Goal: Transaction & Acquisition: Purchase product/service

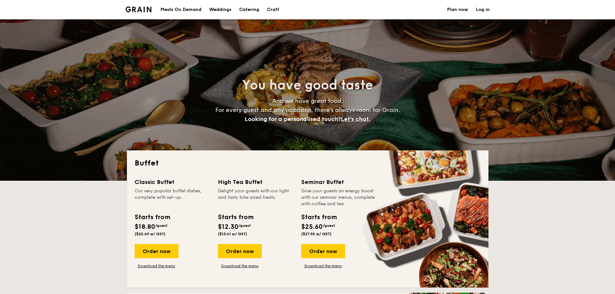
select select
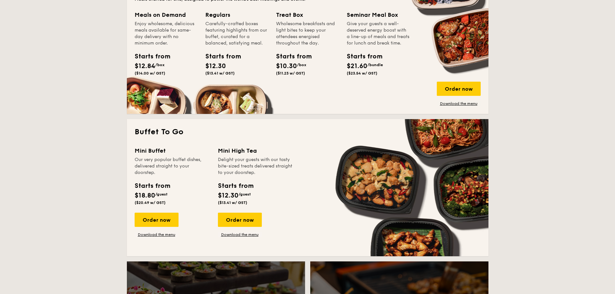
scroll to position [323, 0]
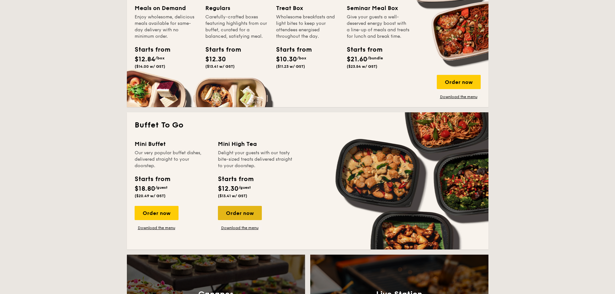
click at [246, 211] on div "Order now" at bounding box center [240, 213] width 44 height 14
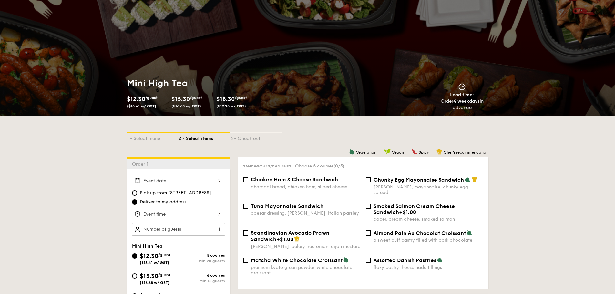
scroll to position [97, 0]
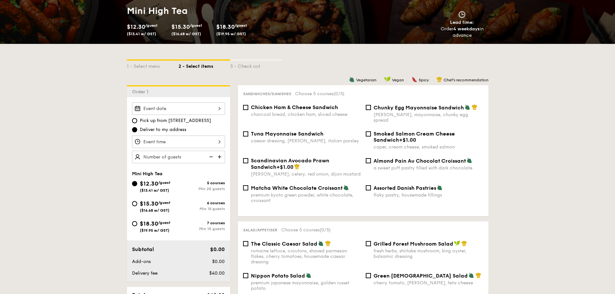
click at [205, 107] on div at bounding box center [178, 108] width 93 height 13
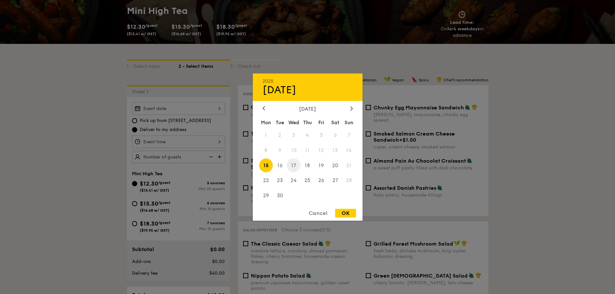
click at [293, 166] on span "17" at bounding box center [294, 166] width 14 height 14
click at [344, 212] on div "OK" at bounding box center [345, 213] width 21 height 9
type input "[DATE]"
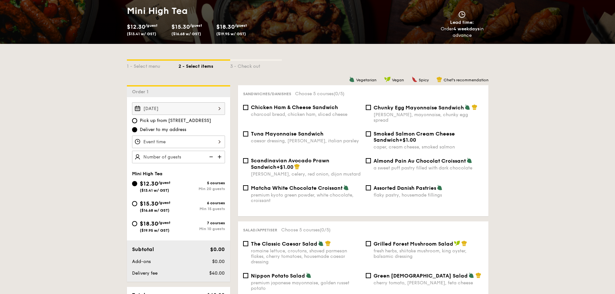
click at [187, 139] on div at bounding box center [178, 142] width 93 height 13
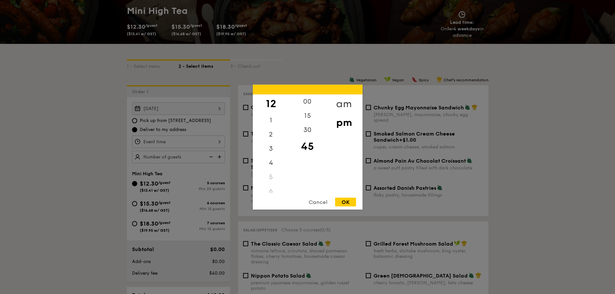
click at [346, 103] on div "am" at bounding box center [344, 103] width 36 height 19
click at [274, 147] on div "8" at bounding box center [271, 145] width 36 height 19
click at [349, 201] on div "OK" at bounding box center [345, 202] width 21 height 9
type input "8:45AM"
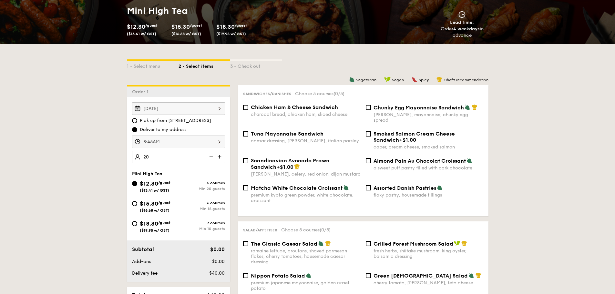
type input "20 guests"
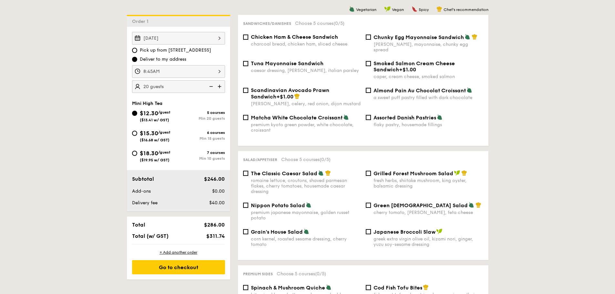
scroll to position [162, 0]
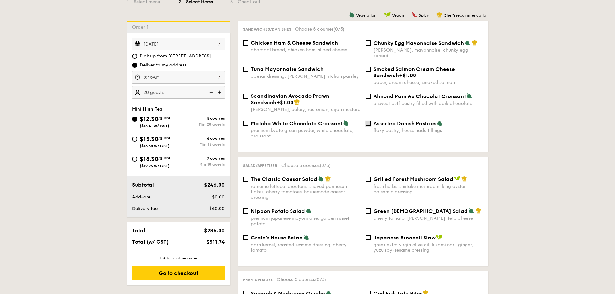
click at [370, 121] on input "Assorted Danish Pastries flaky pastry, housemade fillings" at bounding box center [368, 123] width 5 height 5
checkbox input "true"
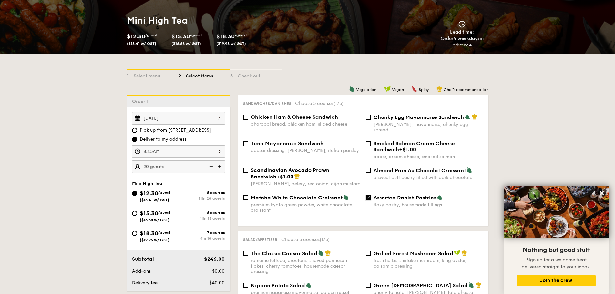
scroll to position [129, 0]
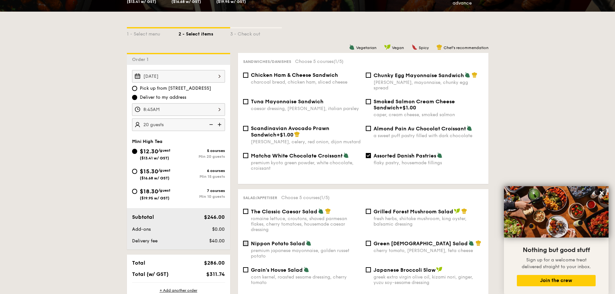
click at [246, 241] on input "Nippon Potato Salad premium japanese mayonnaise, golden russet potato" at bounding box center [245, 243] width 5 height 5
checkbox input "true"
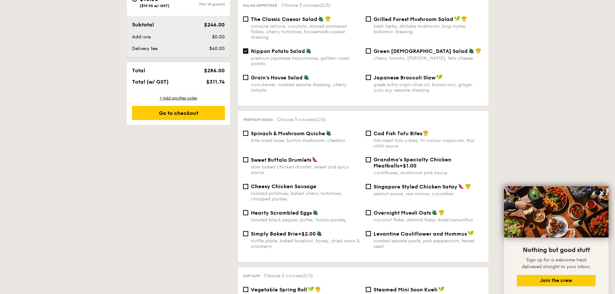
scroll to position [323, 0]
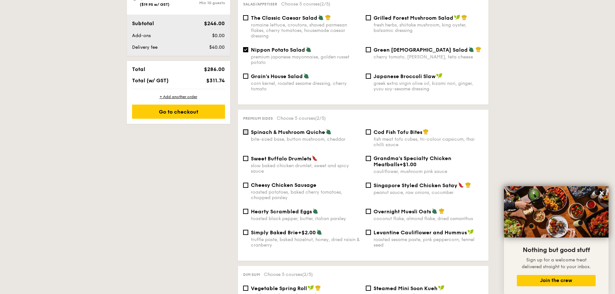
click at [246, 130] on input "Spinach & Mushroom Quiche bite-sized base, button mushroom, cheddar" at bounding box center [245, 132] width 5 height 5
checkbox input "true"
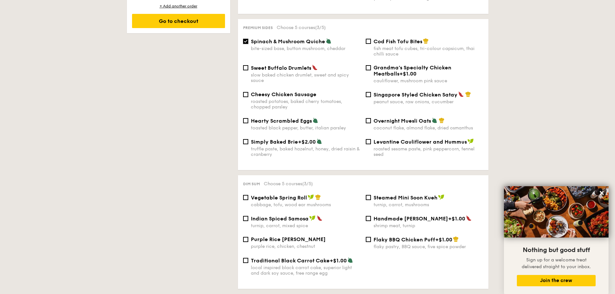
scroll to position [420, 0]
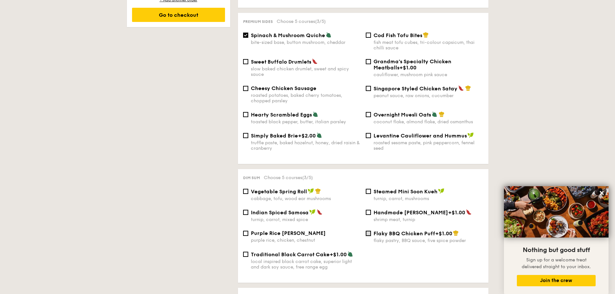
click at [369, 231] on input "Flaky BBQ Chicken Puff +$1.00 flaky pastry, BBQ sauce, five spice powder" at bounding box center [368, 233] width 5 height 5
checkbox input "true"
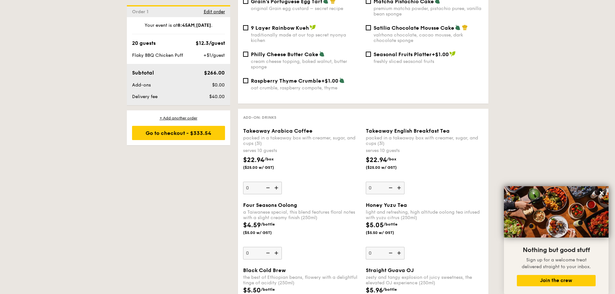
scroll to position [798, 0]
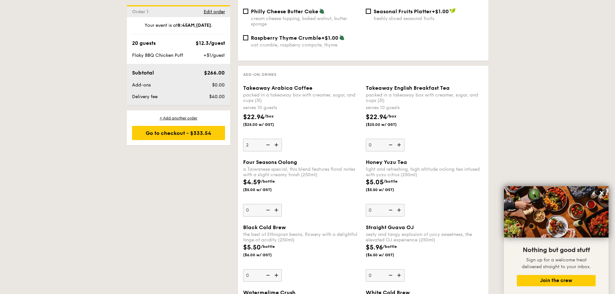
type input "2"
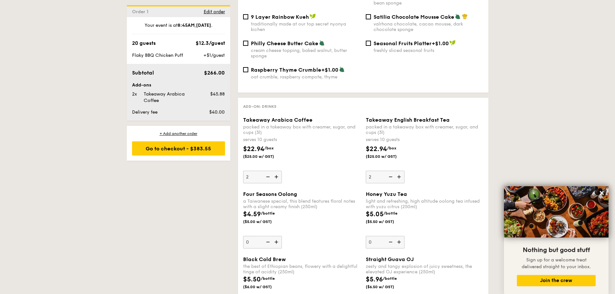
scroll to position [766, 0]
type input "2"
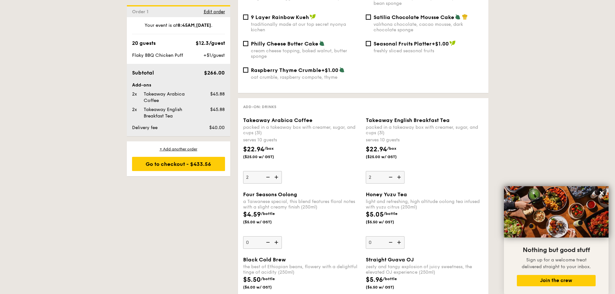
click at [427, 152] on div "$22.94 /box ($25.00 w/ GST)" at bounding box center [424, 156] width 123 height 23
click at [405, 171] on input "2" at bounding box center [385, 177] width 39 height 13
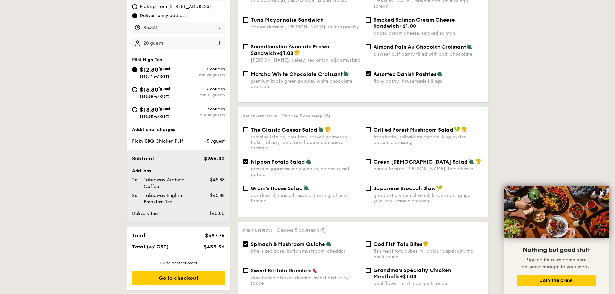
scroll to position [152, 0]
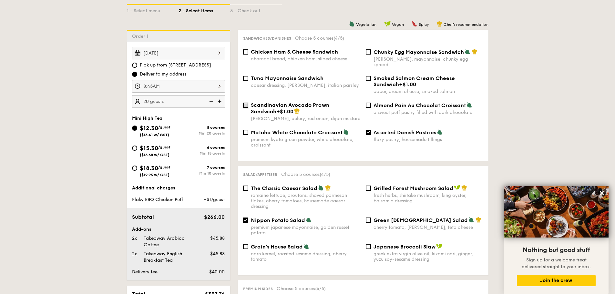
click at [246, 103] on input "Scandinavian Avocado Prawn Sandwich +$1.00 [PERSON_NAME], celery, red onion, di…" at bounding box center [245, 105] width 5 height 5
checkbox input "true"
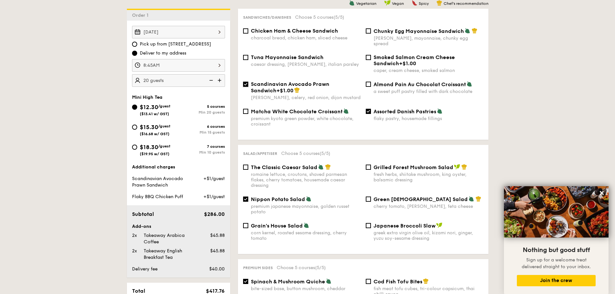
scroll to position [185, 0]
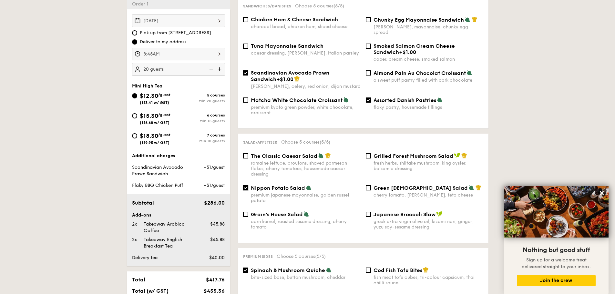
click at [245, 185] on input "Nippon Potato Salad premium japanese mayonnaise, golden russet potato" at bounding box center [245, 187] width 5 height 5
checkbox input "false"
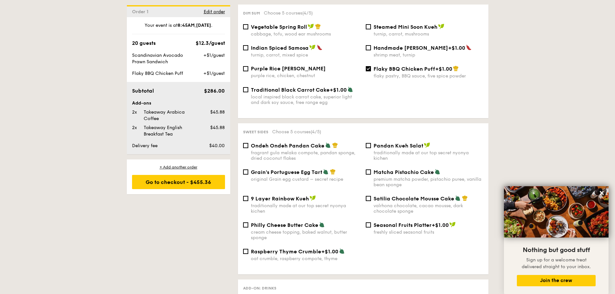
scroll to position [605, 0]
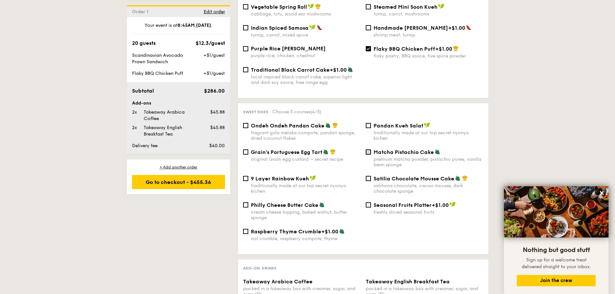
click at [369, 150] on input "Matcha Pistachio Cake premium matcha powder, pistachio puree, vanilla bean spon…" at bounding box center [368, 152] width 5 height 5
checkbox input "true"
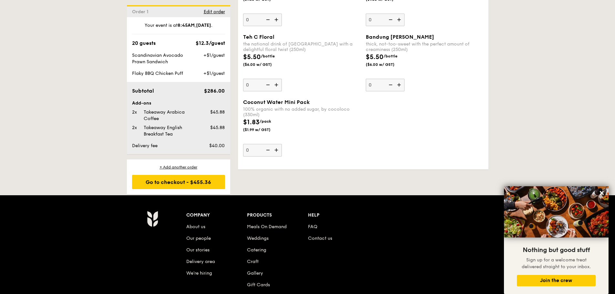
scroll to position [1154, 0]
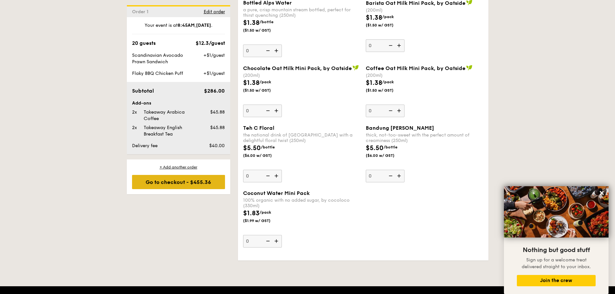
click at [172, 181] on div "Go to checkout - $455.36" at bounding box center [178, 182] width 93 height 14
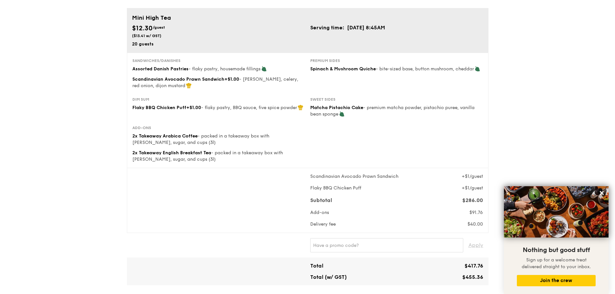
scroll to position [32, 0]
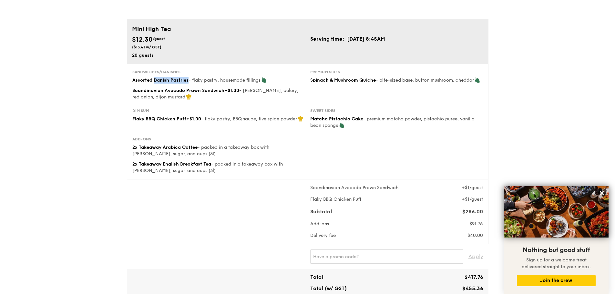
drag, startPoint x: 153, startPoint y: 80, endPoint x: 187, endPoint y: 80, distance: 33.9
click at [187, 80] on div "Assorted Danish Pastries - flaky pastry, housemade fillings" at bounding box center [218, 80] width 173 height 6
copy span "Danish Pastries"
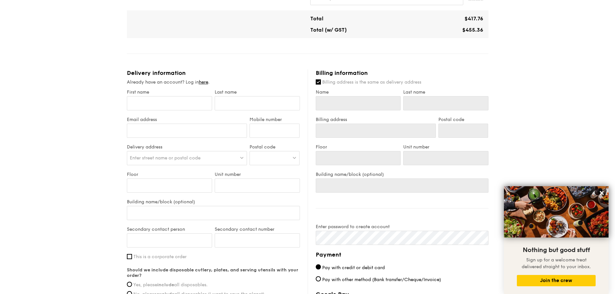
scroll to position [291, 0]
click at [205, 83] on link "here" at bounding box center [203, 82] width 9 height 5
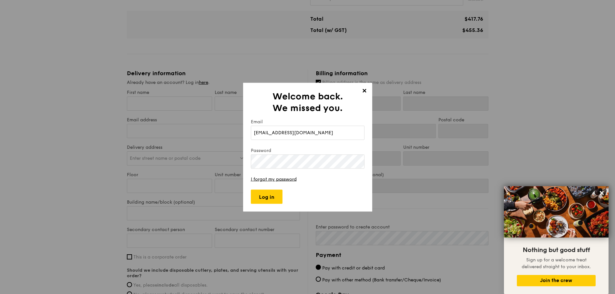
type input "[EMAIL_ADDRESS][DOMAIN_NAME]"
type input "Chaneve"
type input "[PERSON_NAME]"
type input "Chaneve"
type input "[PERSON_NAME]"
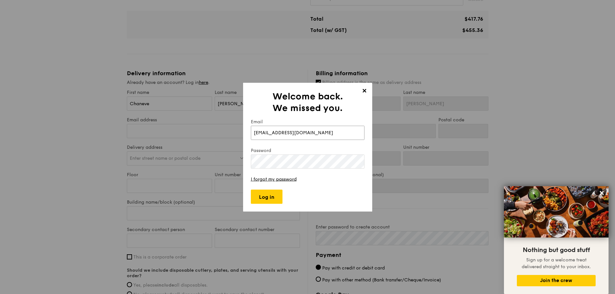
type input "[EMAIL_ADDRESS][DOMAIN_NAME]"
click at [269, 199] on input "Log in" at bounding box center [267, 197] width 32 height 14
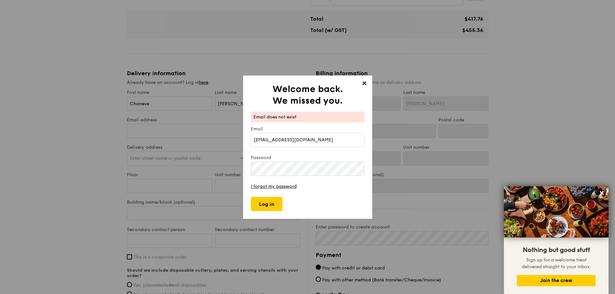
click at [364, 84] on span "✕" at bounding box center [364, 84] width 9 height 9
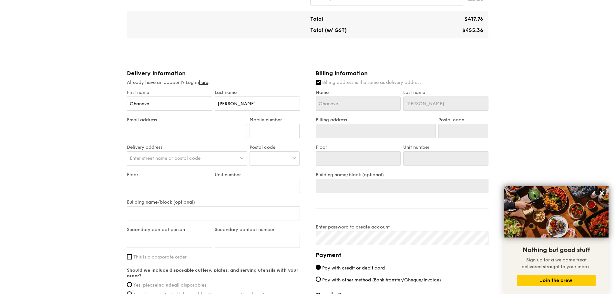
click at [198, 127] on input "Email address" at bounding box center [187, 131] width 120 height 14
type input "[EMAIL_ADDRESS][DOMAIN_NAME]"
type input "97565600"
click at [189, 158] on span "Enter street name or postal code" at bounding box center [165, 158] width 71 height 5
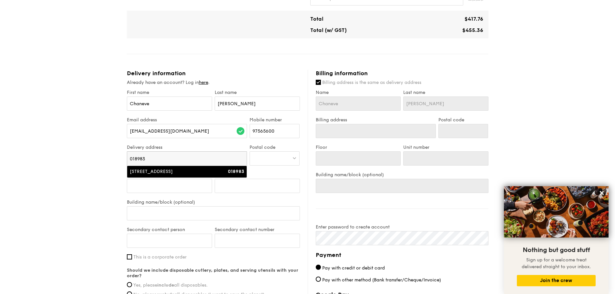
type input "018983"
click at [180, 174] on div "[STREET_ADDRESS]" at bounding box center [173, 172] width 86 height 6
type input "[STREET_ADDRESS]"
type input "018983"
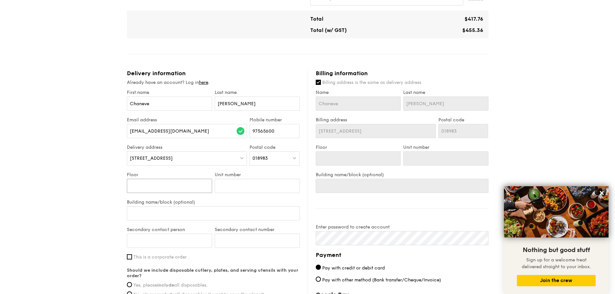
click at [170, 183] on input "Floor" at bounding box center [169, 186] width 85 height 14
type input "8"
type input "0"
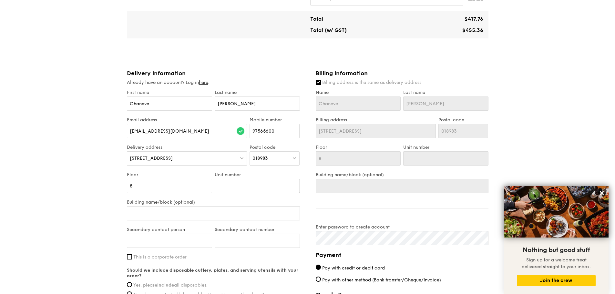
type input "0"
type input "00"
click at [172, 215] on input "Building name/block (optional)" at bounding box center [213, 213] width 173 height 14
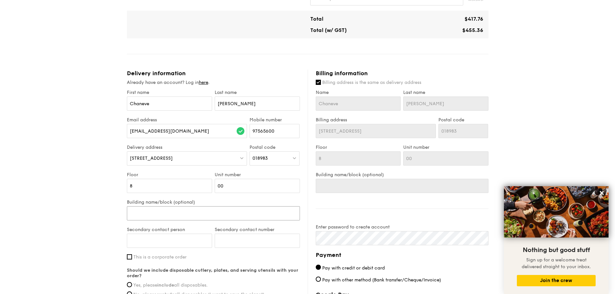
type input "M"
type input "MB"
type input "MBF"
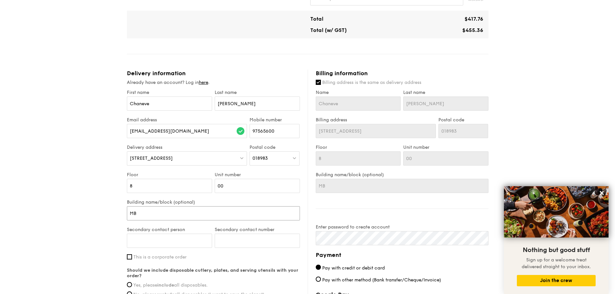
type input "MBF"
type input "MBFC"
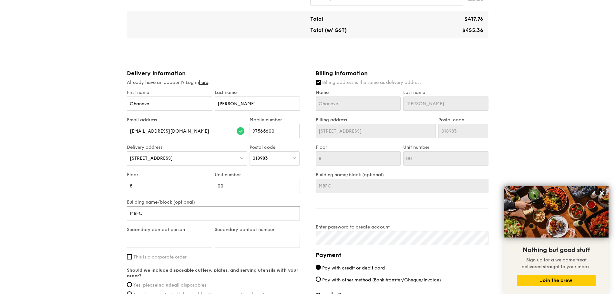
type input "MBFC T"
type input "MBFC To"
type input "MBFC Tow"
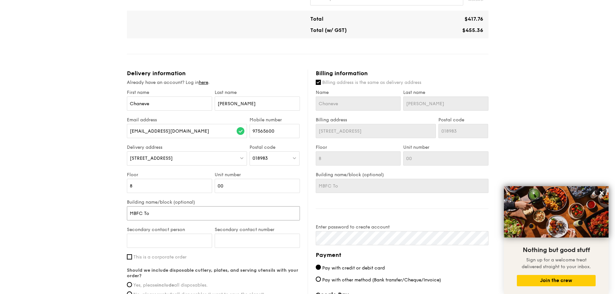
type input "MBFC Tow"
type input "MBFC [PERSON_NAME]"
type input "MBFC Tower"
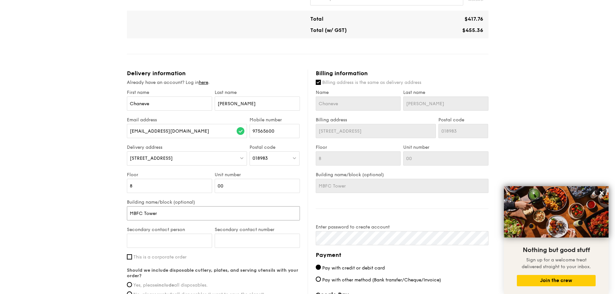
type input "MBFC Tower"
type input "MBFC Tower 2"
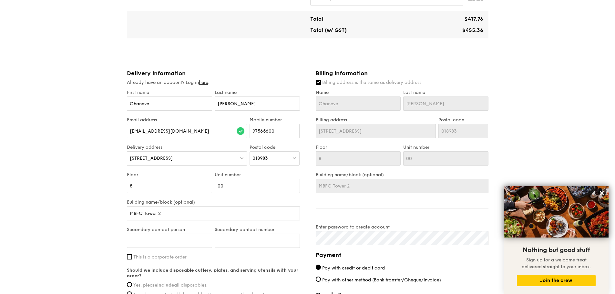
click at [178, 234] on div "Secondary contact person" at bounding box center [170, 240] width 88 height 27
click at [174, 240] on input "Secondary contact person" at bounding box center [169, 241] width 85 height 14
type input "[PERSON_NAME]"
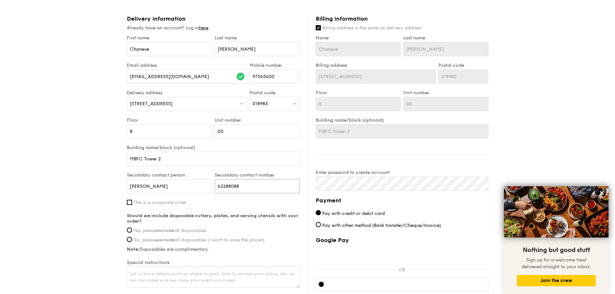
scroll to position [355, 0]
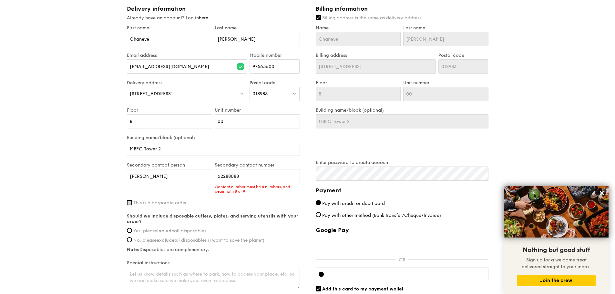
click at [132, 191] on div "First name [PERSON_NAME] Last name [PERSON_NAME] address [EMAIL_ADDRESS][DOMAIN…" at bounding box center [213, 157] width 173 height 265
drag, startPoint x: 244, startPoint y: 176, endPoint x: 197, endPoint y: 176, distance: 46.8
click at [197, 176] on div "Secondary contact person [PERSON_NAME] Secondary contact number 62288088 Contac…" at bounding box center [214, 181] width 176 height 38
paste input "97472572"
type input "97472572"
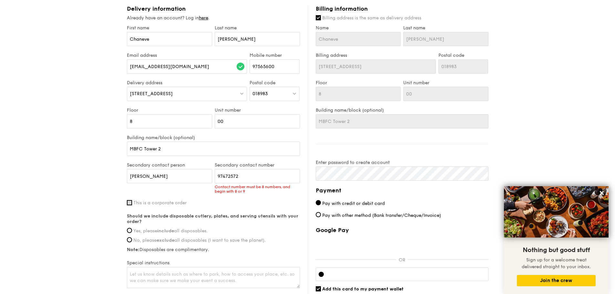
click at [131, 204] on div "First name [PERSON_NAME] Last name [PERSON_NAME] address [EMAIL_ADDRESS][DOMAIN…" at bounding box center [213, 157] width 173 height 265
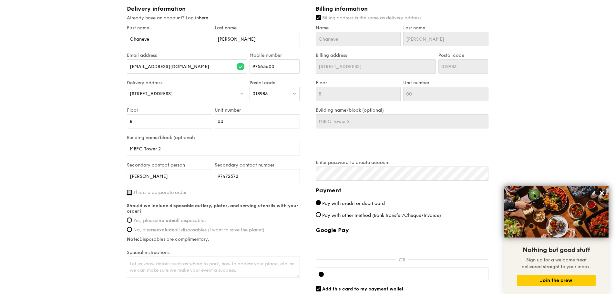
click at [130, 193] on input "This is a corporate order" at bounding box center [129, 192] width 5 height 5
checkbox input "true"
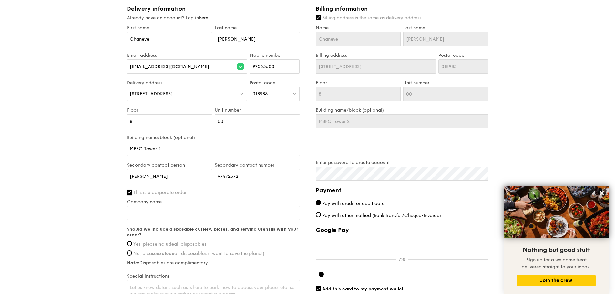
scroll to position [388, 0]
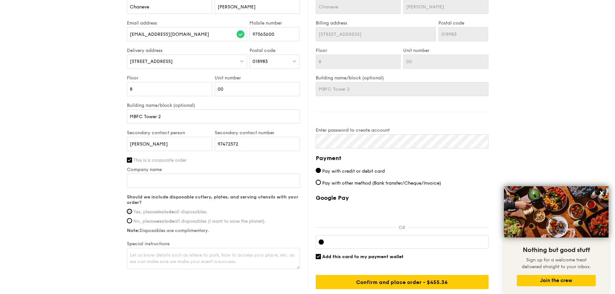
click at [128, 214] on input "Yes, please include all disposables." at bounding box center [129, 211] width 5 height 5
radio input "true"
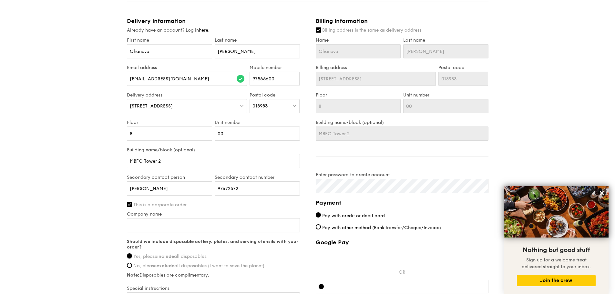
scroll to position [338, 0]
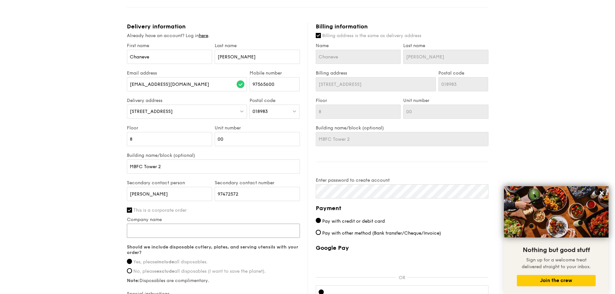
click at [172, 230] on input "Company name" at bounding box center [213, 231] width 173 height 14
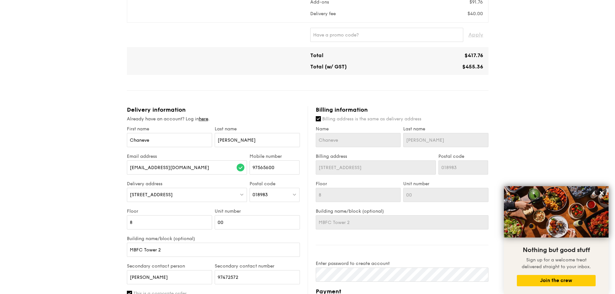
scroll to position [241, 0]
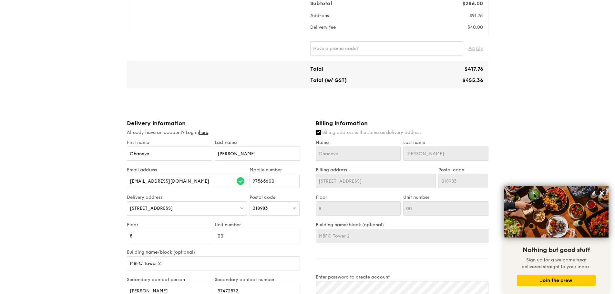
type input "Bayspace / Lightspeed"
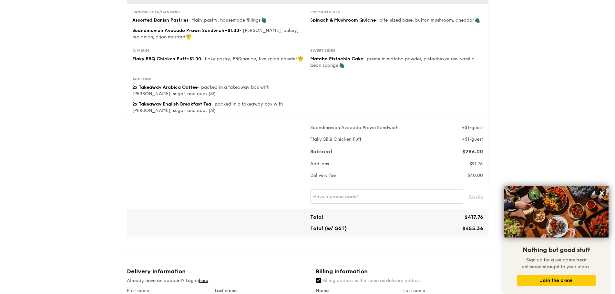
scroll to position [79, 0]
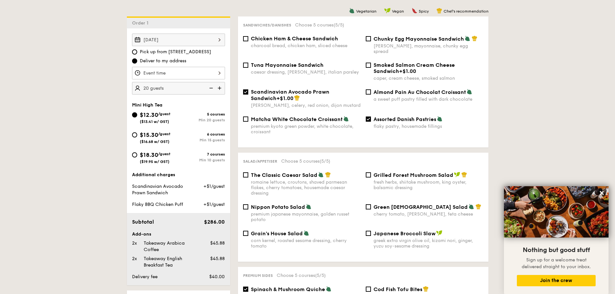
scroll to position [183, 0]
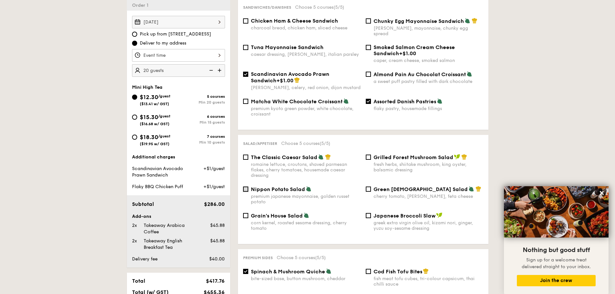
click at [247, 187] on input "Nippon Potato Salad premium japanese mayonnaise, golden russet potato" at bounding box center [245, 189] width 5 height 5
checkbox input "true"
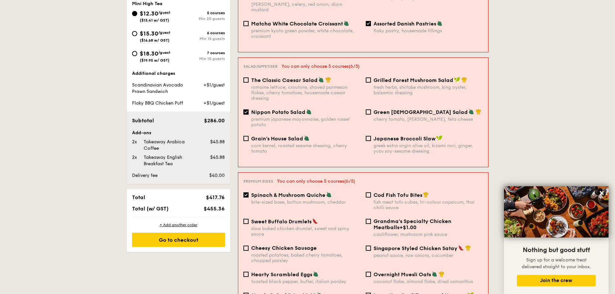
scroll to position [280, 0]
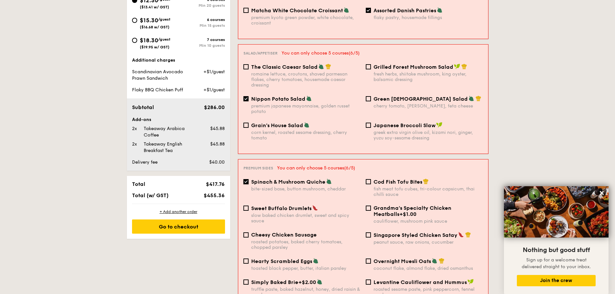
click at [247, 179] on input "Spinach & Mushroom Quiche bite-sized base, button mushroom, cheddar" at bounding box center [246, 181] width 5 height 5
checkbox input "false"
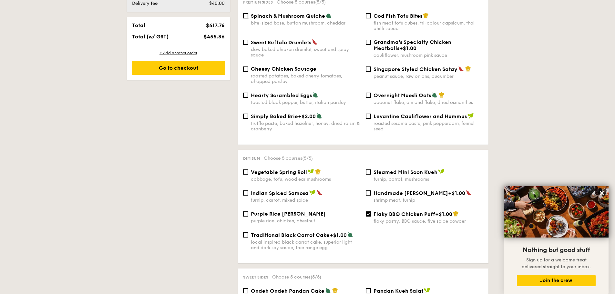
scroll to position [442, 0]
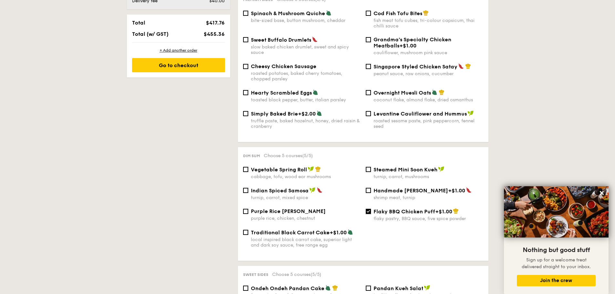
click at [368, 209] on input "Flaky BBQ Chicken Puff +$1.00 flaky pastry, BBQ sauce, five spice powder" at bounding box center [368, 211] width 5 height 5
checkbox input "false"
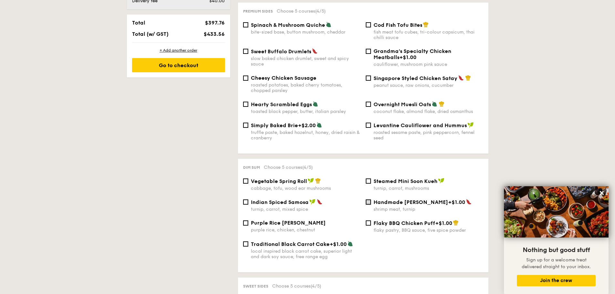
click at [369, 200] on input "Handmade [PERSON_NAME] +$1.00 shrimp meat, turnip" at bounding box center [368, 202] width 5 height 5
checkbox input "true"
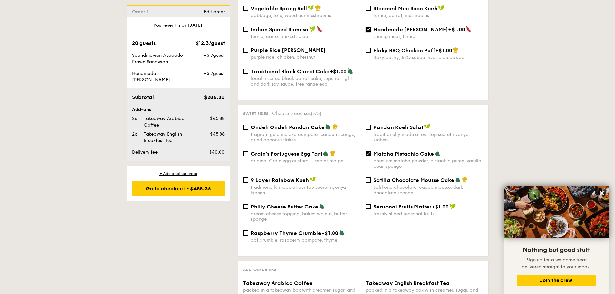
scroll to position [603, 0]
click at [369, 151] on input "Matcha Pistachio Cake premium matcha powder, pistachio puree, vanilla bean spon…" at bounding box center [368, 153] width 5 height 5
checkbox input "false"
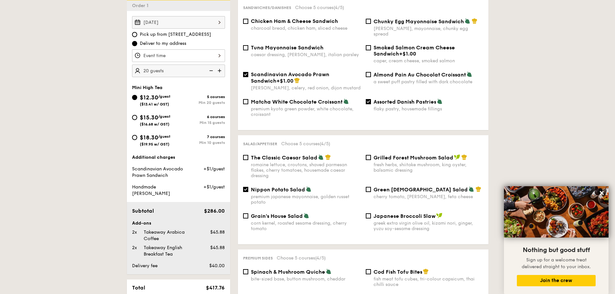
scroll to position [151, 0]
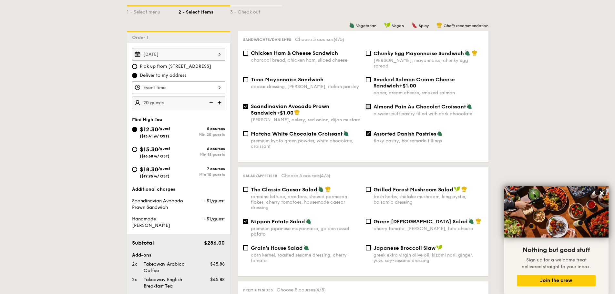
click at [370, 104] on input "Almond Pain Au Chocolat Croissant a sweet puff pastry filled with dark chocolate" at bounding box center [368, 106] width 5 height 5
checkbox input "true"
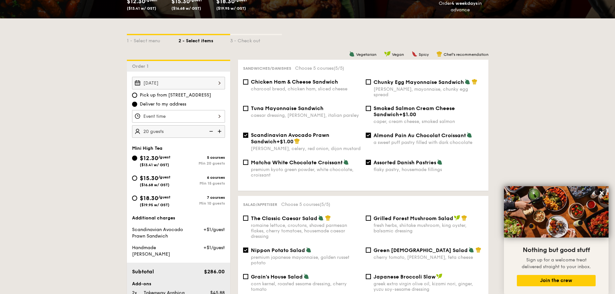
scroll to position [119, 0]
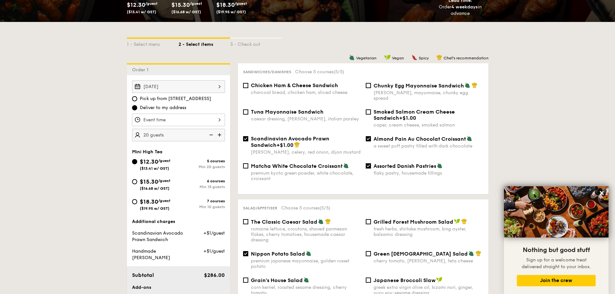
click at [369, 163] on input "Assorted Danish Pastries flaky pastry, housemade fillings" at bounding box center [368, 165] width 5 height 5
checkbox input "false"
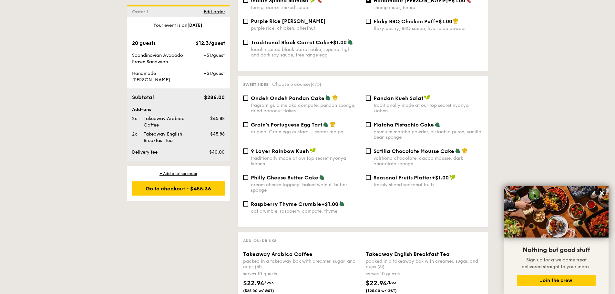
scroll to position [636, 0]
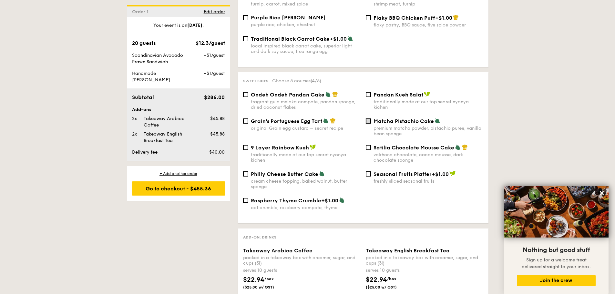
click at [369, 119] on input "Matcha Pistachio Cake premium matcha powder, pistachio puree, vanilla bean spon…" at bounding box center [368, 121] width 5 height 5
checkbox input "true"
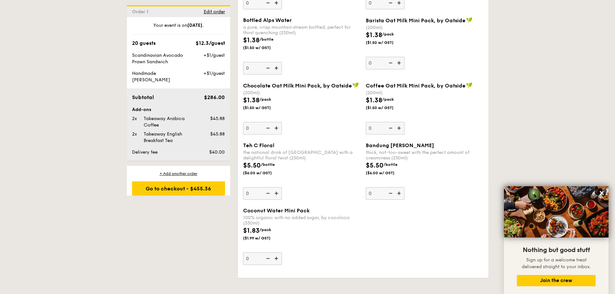
scroll to position [1217, 0]
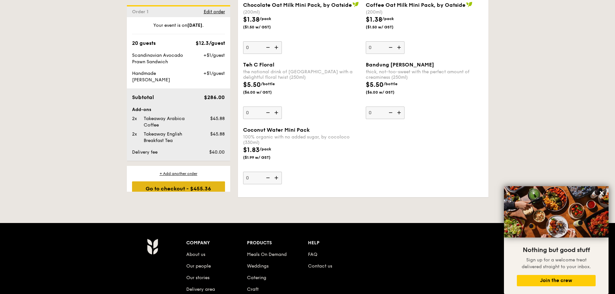
click at [181, 182] on div "Go to checkout - $455.36" at bounding box center [178, 189] width 93 height 14
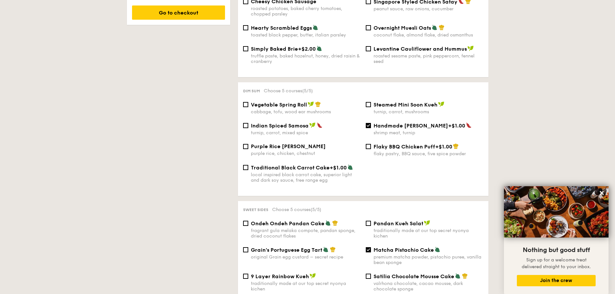
scroll to position [172, 0]
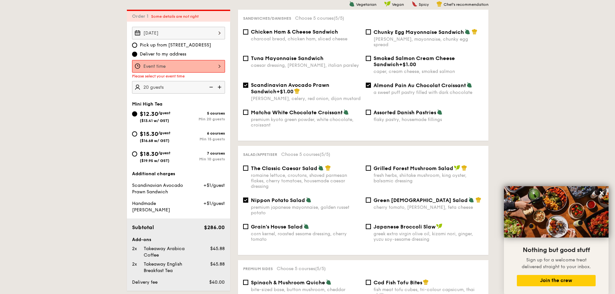
click at [173, 65] on div at bounding box center [178, 66] width 93 height 13
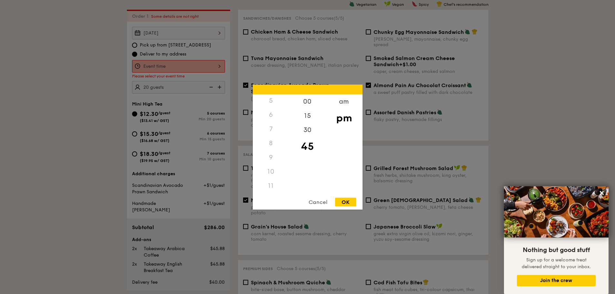
scroll to position [77, 0]
click at [273, 142] on div "8" at bounding box center [271, 143] width 36 height 14
click at [345, 101] on div "am" at bounding box center [344, 103] width 36 height 19
click at [271, 142] on div "8" at bounding box center [271, 145] width 36 height 19
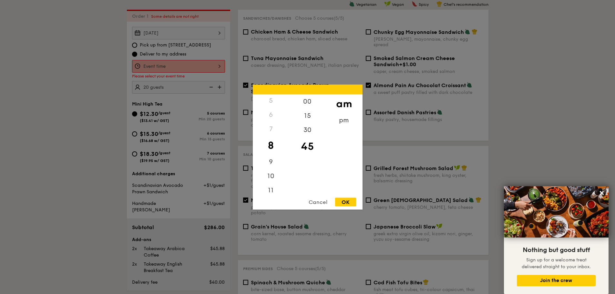
click at [346, 201] on div "OK" at bounding box center [345, 202] width 21 height 9
type input "8:45AM"
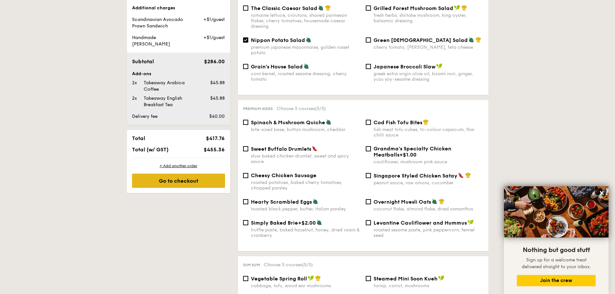
scroll to position [334, 0]
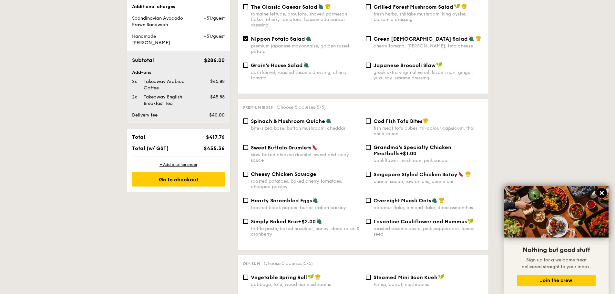
click at [602, 194] on icon at bounding box center [602, 193] width 4 height 4
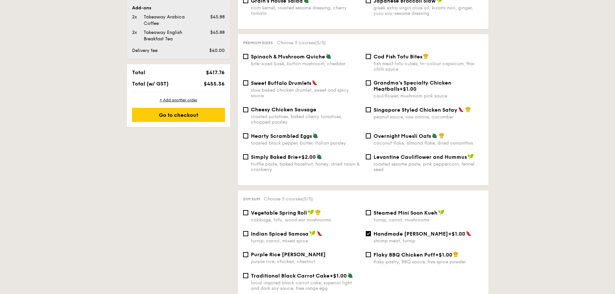
scroll to position [269, 0]
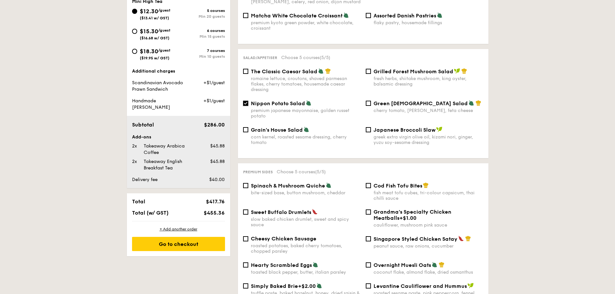
click at [244, 101] on input "Nippon Potato Salad premium japanese mayonnaise, golden russet potato" at bounding box center [245, 103] width 5 height 5
checkbox input "false"
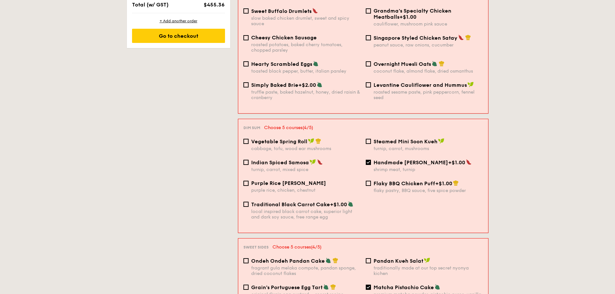
scroll to position [495, 0]
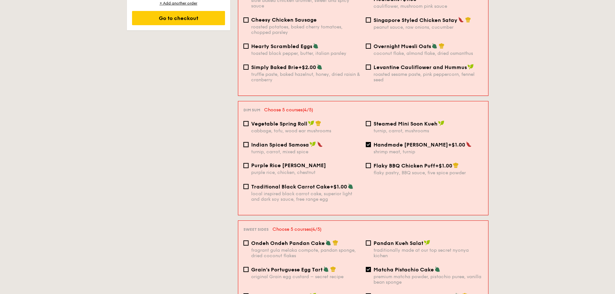
drag, startPoint x: 247, startPoint y: 132, endPoint x: 251, endPoint y: 132, distance: 3.9
click at [248, 142] on input "Indian Spiced Samosa turnip, carrot, mixed spice" at bounding box center [246, 144] width 5 height 5
checkbox input "true"
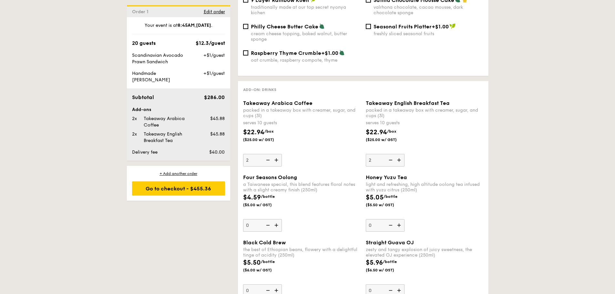
scroll to position [786, 0]
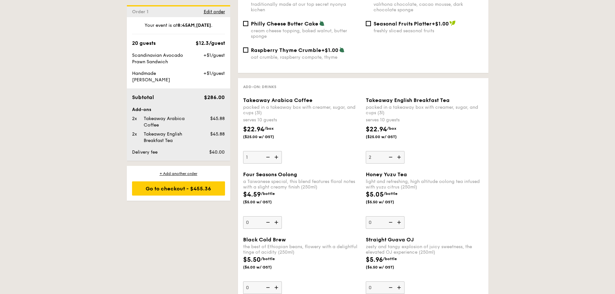
type input "1"
drag, startPoint x: 331, startPoint y: 150, endPoint x: 331, endPoint y: 154, distance: 4.5
click at [331, 150] on div "Takeaway Arabica Coffee packed in a takeaway box with [PERSON_NAME], sugar, and…" at bounding box center [302, 130] width 118 height 67
click at [282, 151] on input "1" at bounding box center [262, 157] width 39 height 13
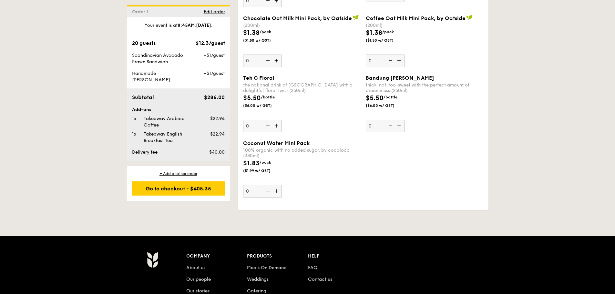
scroll to position [1206, 0]
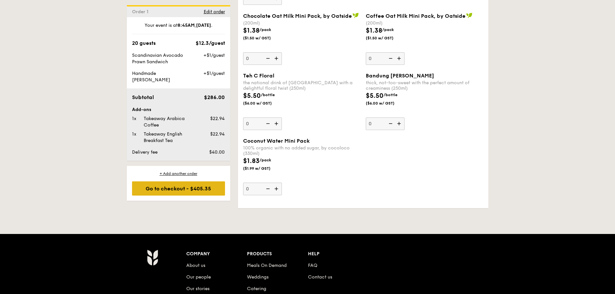
click at [184, 183] on div "Go to checkout - $405.35" at bounding box center [178, 189] width 93 height 14
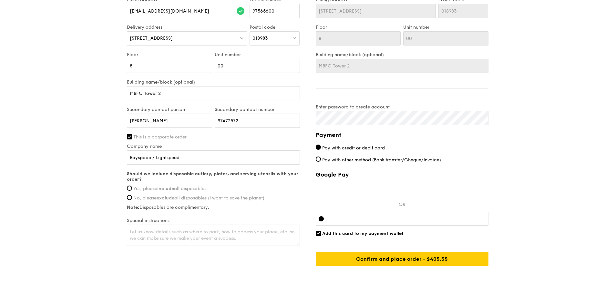
scroll to position [412, 0]
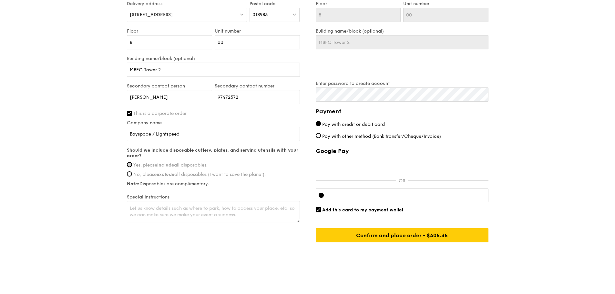
click at [130, 166] on input "Yes, please include all disposables." at bounding box center [129, 164] width 5 height 5
radio input "true"
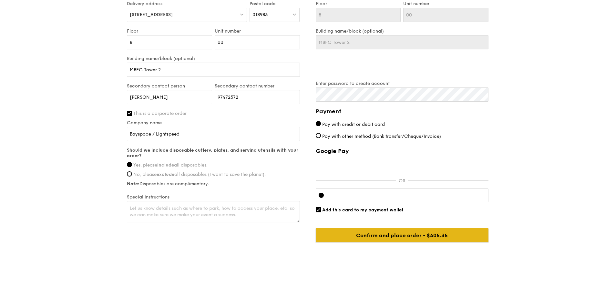
click at [385, 234] on input "Confirm and place order - $405.35" at bounding box center [402, 235] width 173 height 14
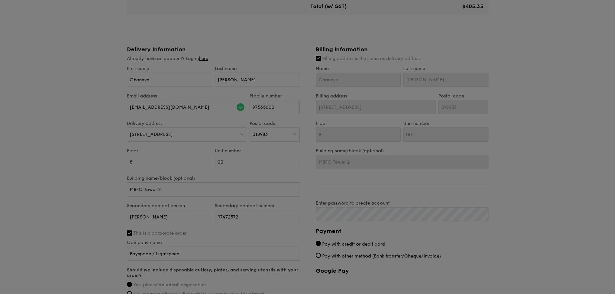
scroll to position [219, 0]
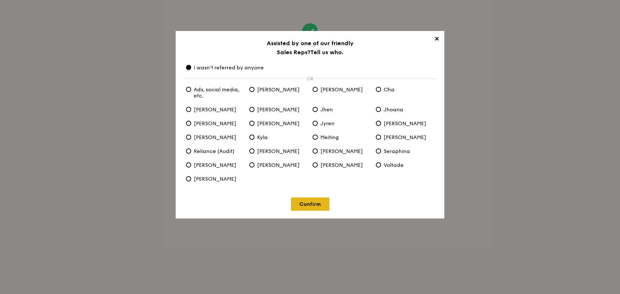
click at [309, 201] on link "Confirm" at bounding box center [310, 204] width 38 height 13
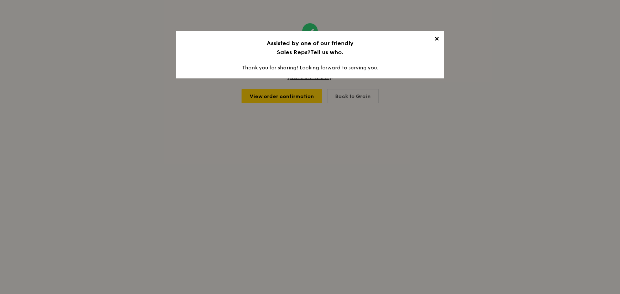
click at [438, 41] on span "✕" at bounding box center [436, 40] width 9 height 9
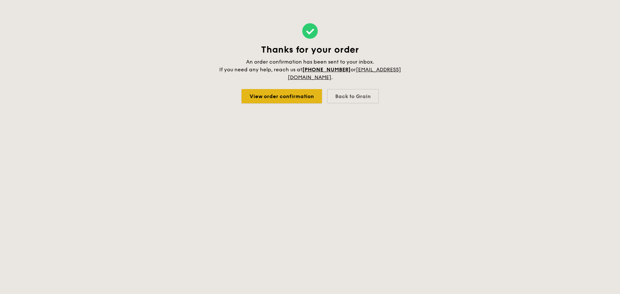
click at [289, 94] on link "View order confirmation" at bounding box center [282, 96] width 80 height 14
